Goal: Check status: Check status

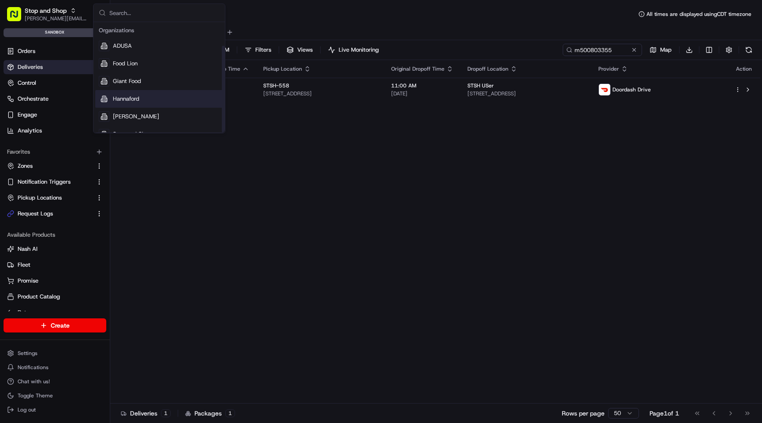
scroll to position [30, 0]
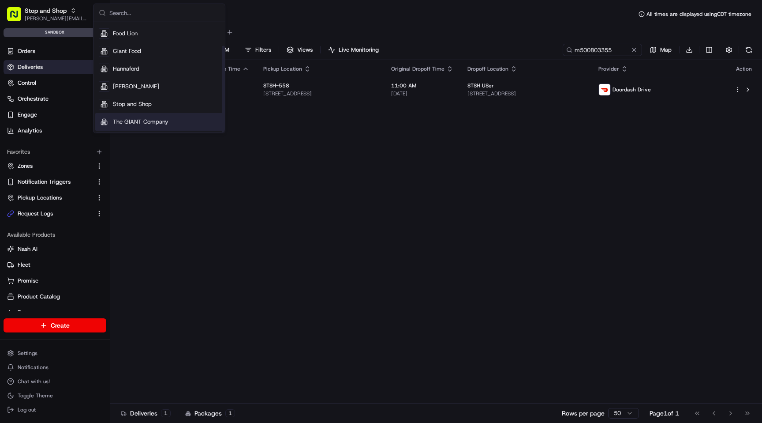
click at [160, 121] on span "The GIANT Company" at bounding box center [141, 122] width 56 height 8
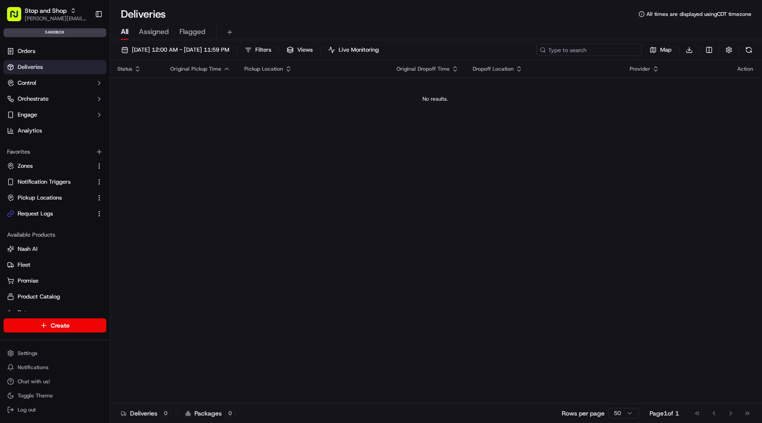
click at [589, 50] on input at bounding box center [589, 50] width 106 height 12
paste input "m500803217"
type input "m500803217"
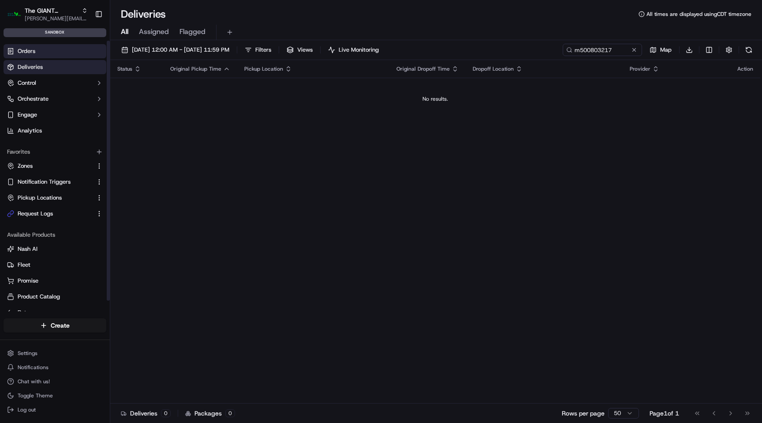
click at [63, 55] on link "Orders" at bounding box center [55, 51] width 103 height 14
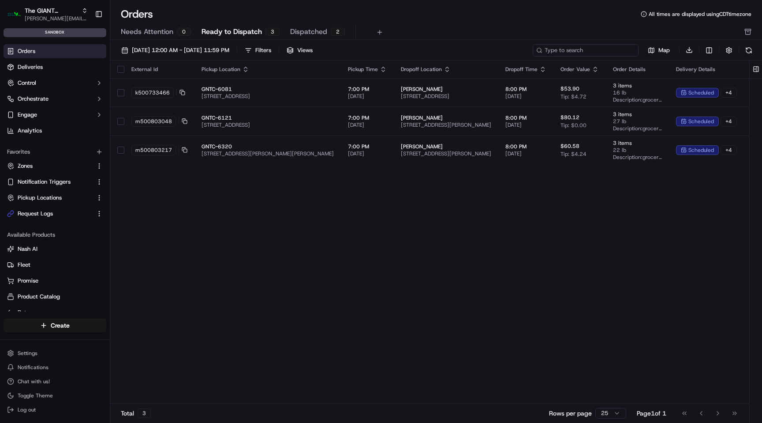
click at [586, 52] on input at bounding box center [586, 50] width 106 height 12
paste input "m500803217"
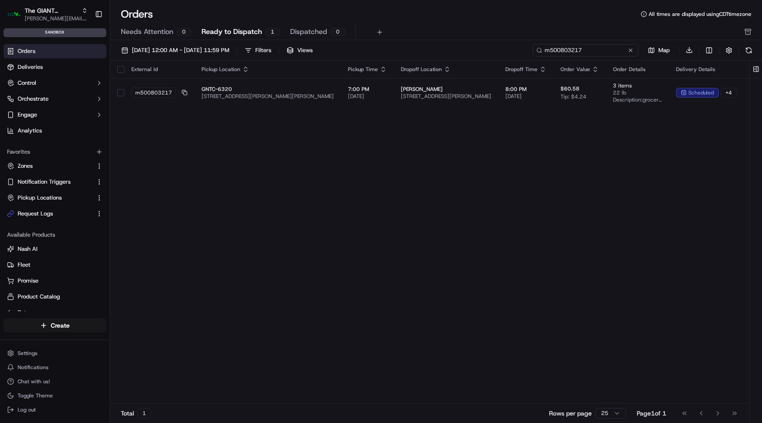
type input "m500803217"
click at [229, 50] on span "[DATE] 12:00 AM - [DATE] 11:59 PM" at bounding box center [180, 50] width 97 height 8
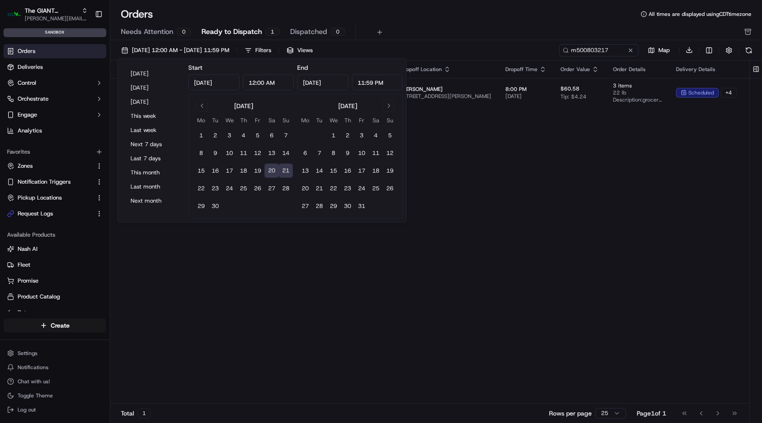
click at [290, 172] on button "21" at bounding box center [286, 171] width 14 height 14
type input "[DATE]"
click at [290, 172] on button "21" at bounding box center [286, 171] width 14 height 14
click at [537, 134] on div "External Id Pickup Location Pickup Time Dropoff Location Dropoff Time Order Val…" at bounding box center [497, 231] width 775 height 343
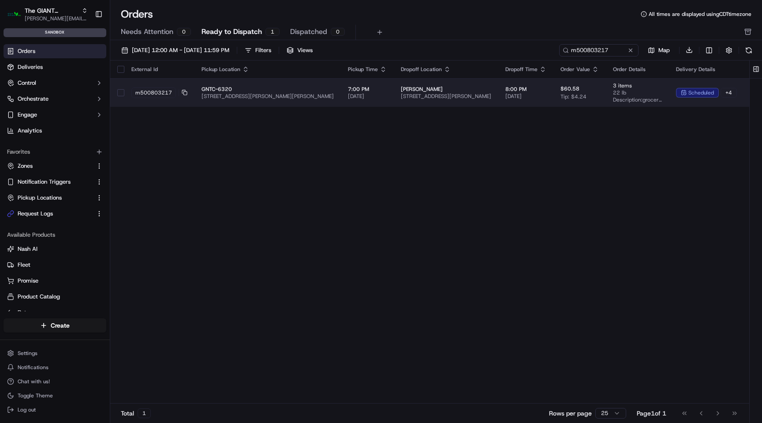
click at [483, 90] on span "[PERSON_NAME]" at bounding box center [446, 89] width 90 height 7
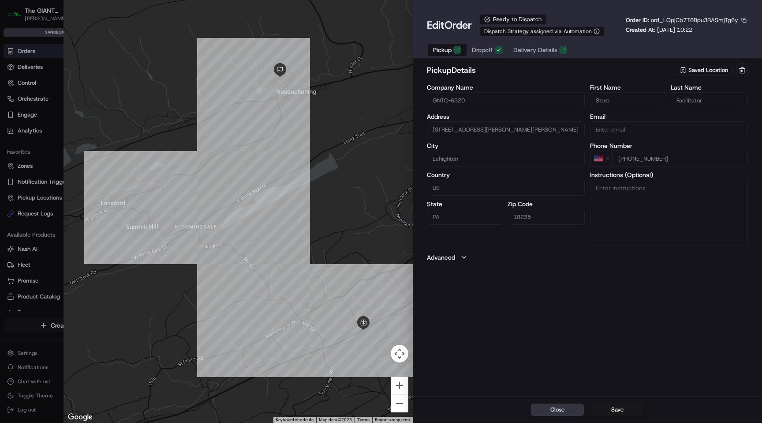
click at [573, 409] on button "Close" at bounding box center [557, 409] width 53 height 12
type input "+1"
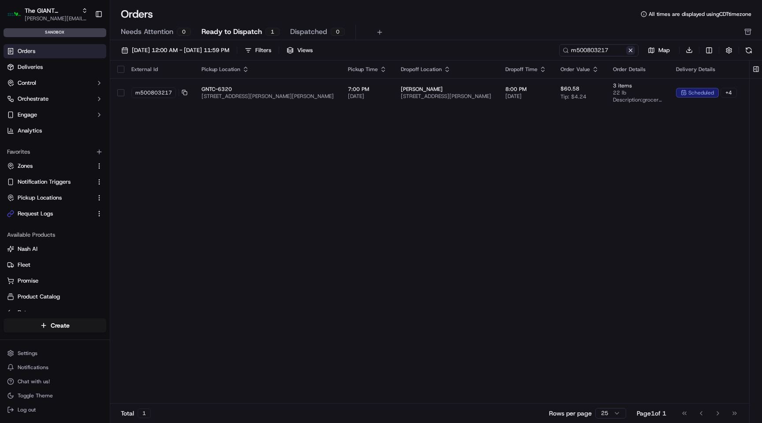
click at [631, 49] on button at bounding box center [630, 50] width 9 height 9
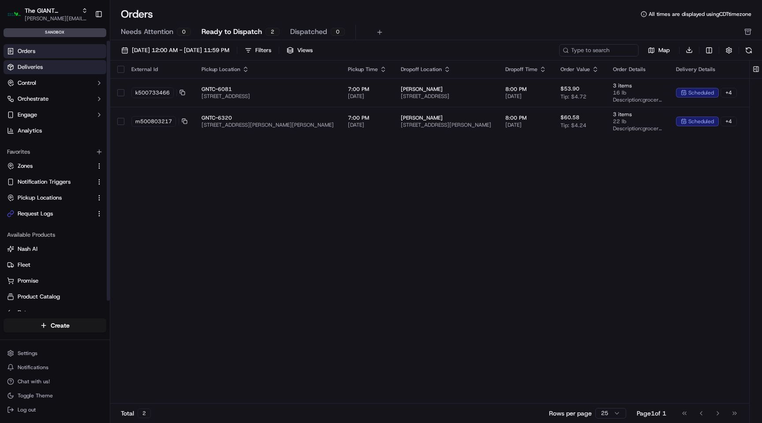
click at [57, 67] on link "Deliveries" at bounding box center [55, 67] width 103 height 14
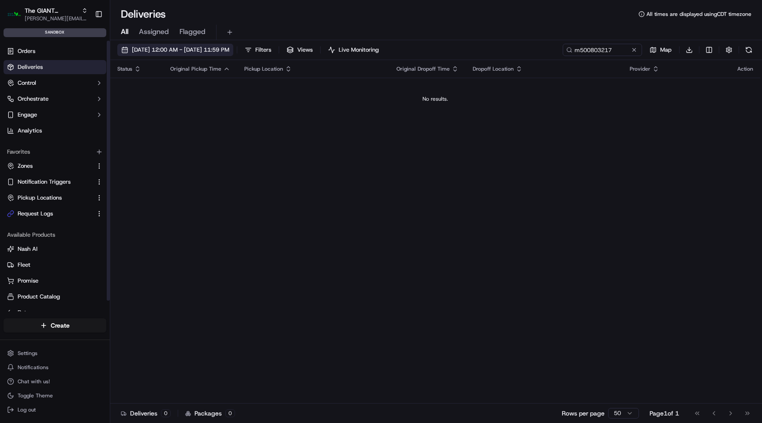
click at [229, 48] on span "[DATE] 12:00 AM - [DATE] 11:59 PM" at bounding box center [180, 50] width 97 height 8
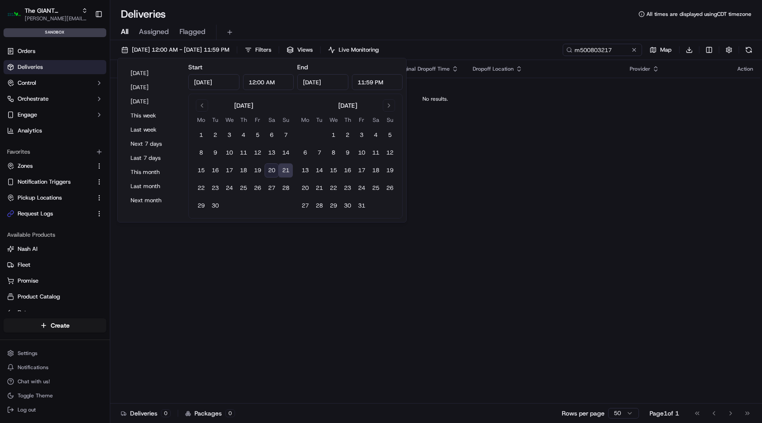
click at [284, 171] on button "21" at bounding box center [286, 170] width 14 height 14
click at [303, 28] on div "All Assigned Flagged" at bounding box center [436, 32] width 652 height 15
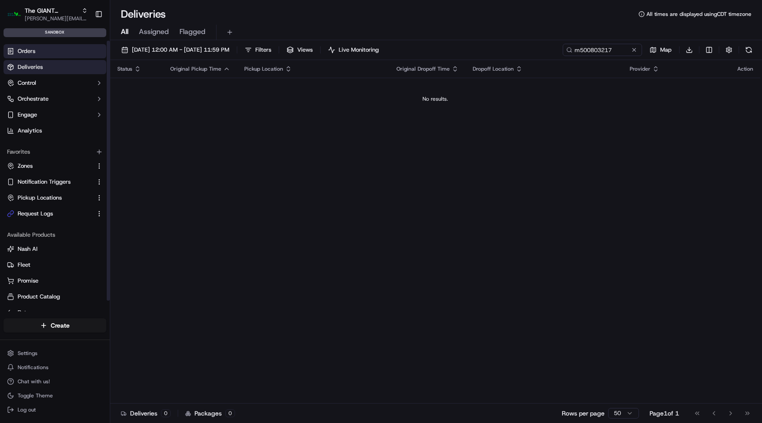
click at [76, 51] on link "Orders" at bounding box center [55, 51] width 103 height 14
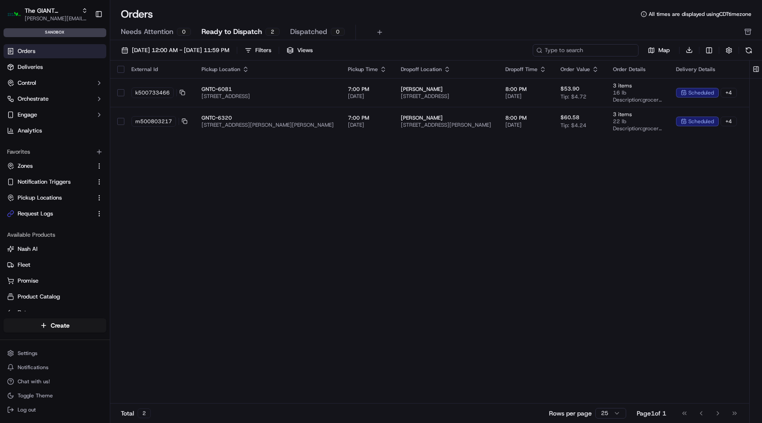
click at [611, 55] on input at bounding box center [586, 50] width 106 height 12
paste input "m500803217"
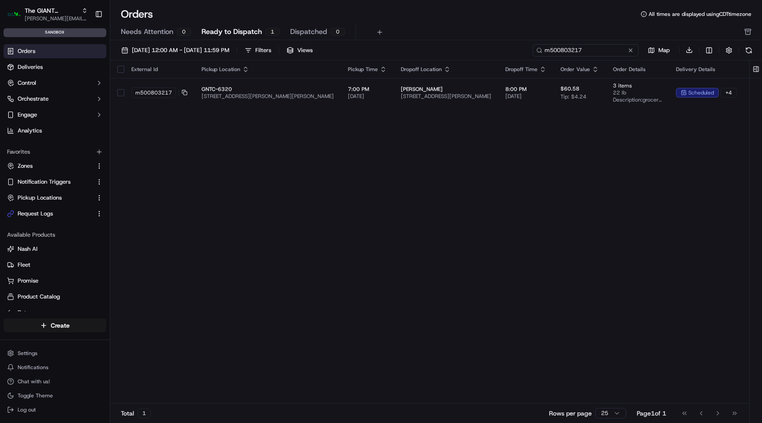
click at [591, 52] on input "m500803217" at bounding box center [586, 50] width 106 height 12
paste input "6912"
type input "m500806912"
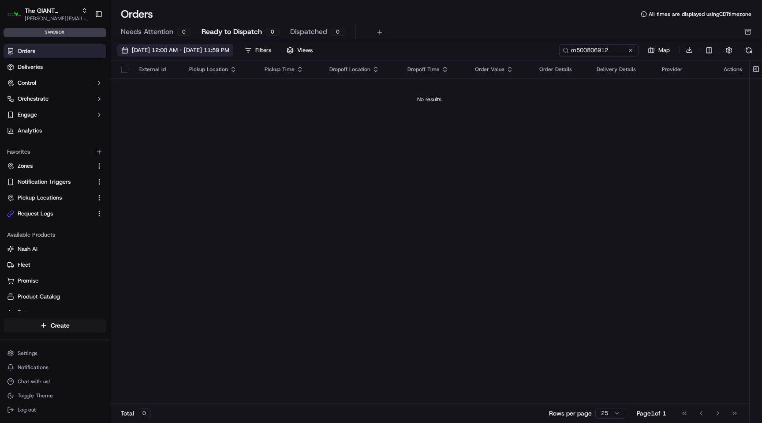
click at [222, 52] on span "[DATE] 12:00 AM - [DATE] 11:59 PM" at bounding box center [180, 50] width 97 height 8
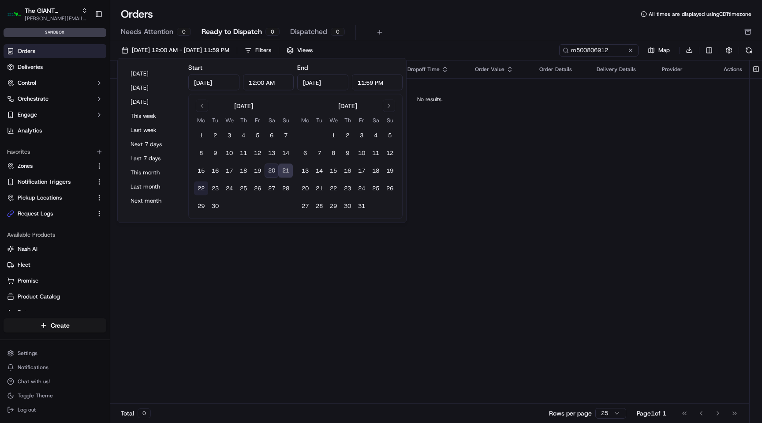
click at [201, 186] on button "22" at bounding box center [201, 188] width 14 height 14
type input "[DATE]"
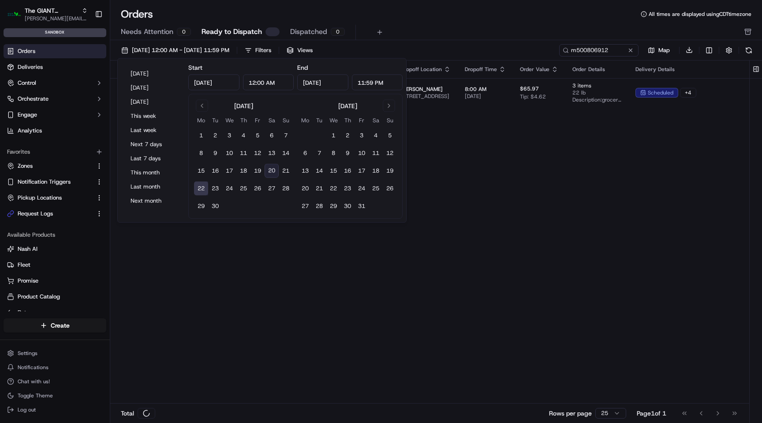
click at [476, 17] on div "Orders All times are displayed using CDT timezone" at bounding box center [436, 14] width 652 height 14
